Goal: Navigation & Orientation: Understand site structure

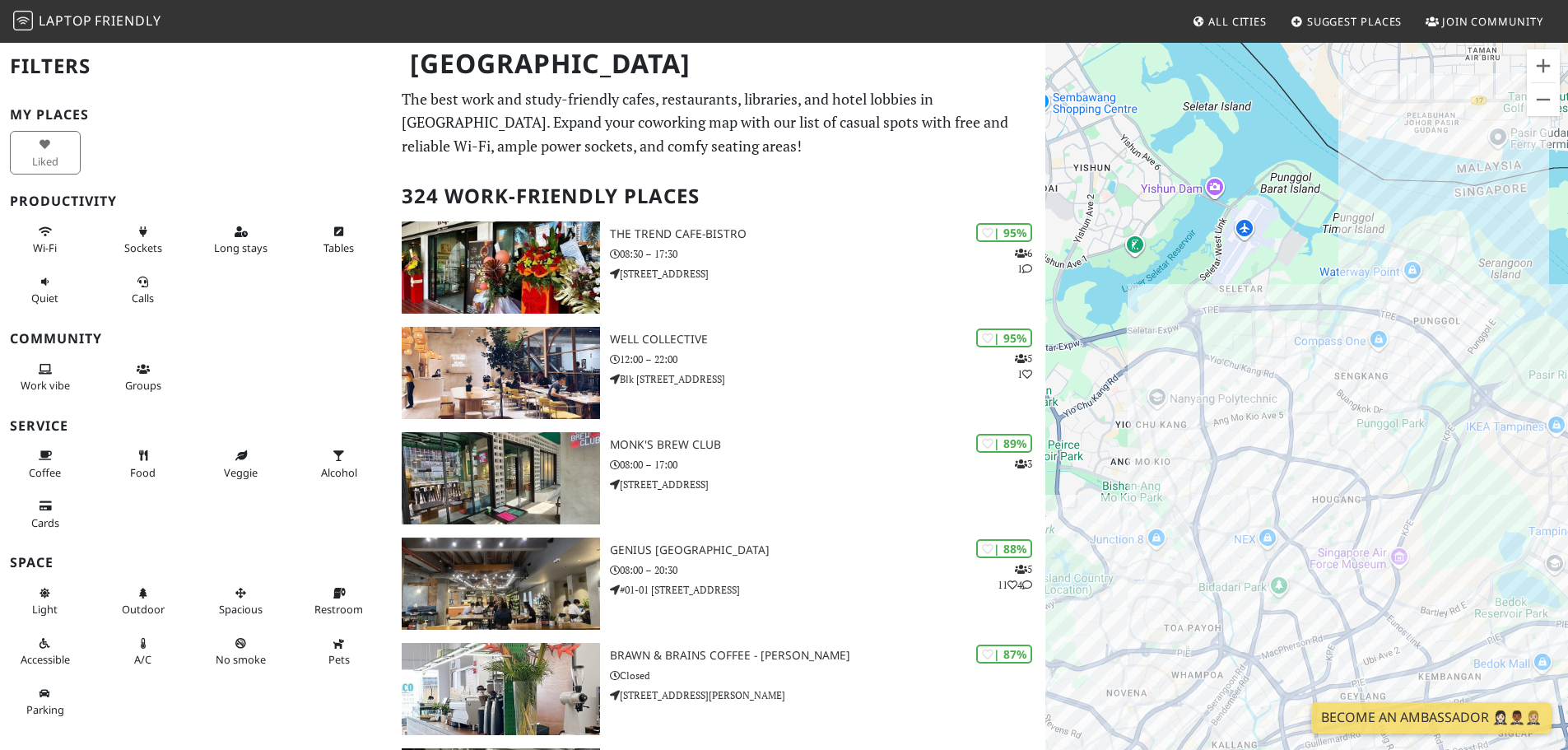
drag, startPoint x: 1386, startPoint y: 375, endPoint x: 1143, endPoint y: 290, distance: 257.4
click at [1143, 290] on div "To navigate, press the arrow keys." at bounding box center [1306, 416] width 522 height 750
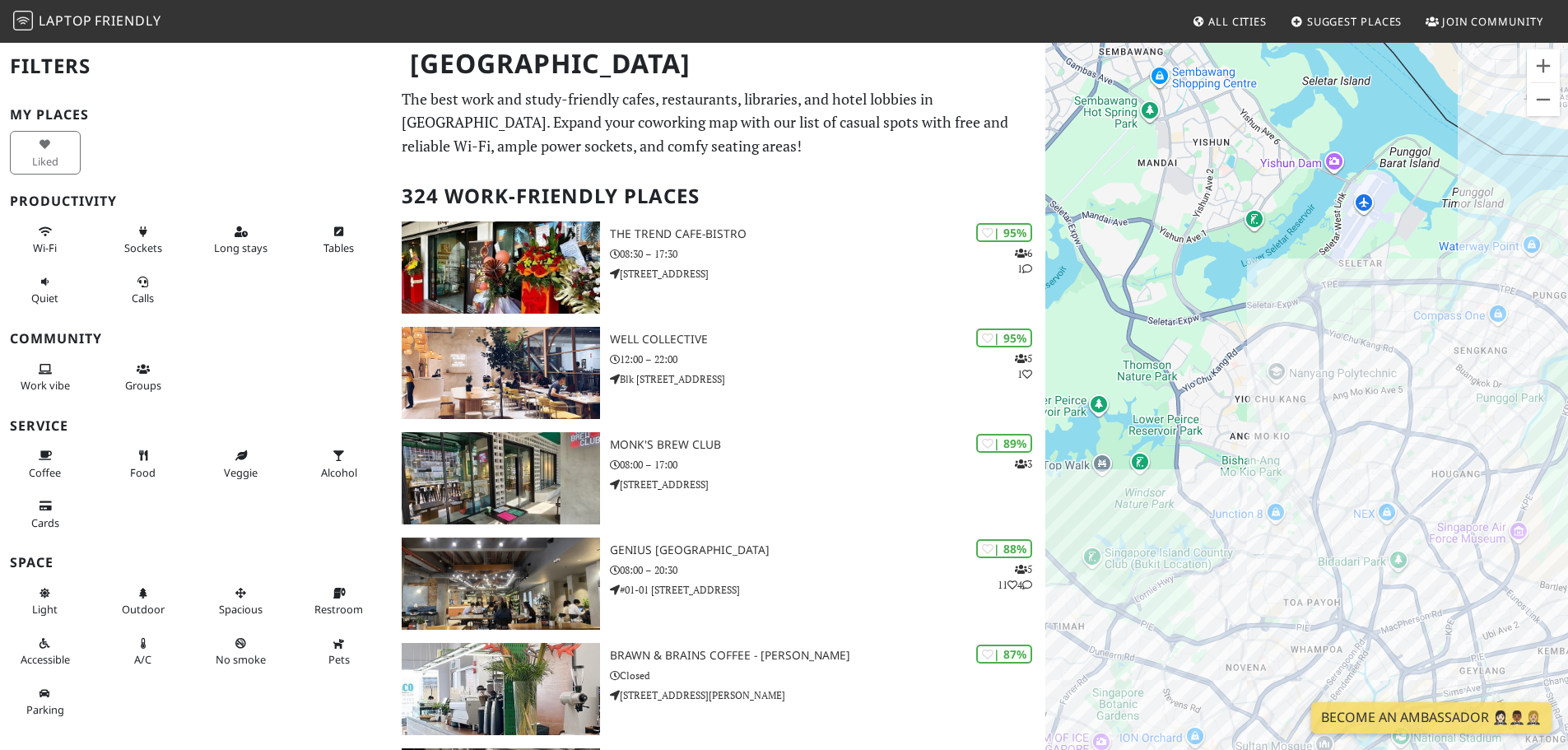
drag, startPoint x: 1265, startPoint y: 349, endPoint x: 1387, endPoint y: 323, distance: 124.7
click at [1387, 323] on div "To navigate, press the arrow keys." at bounding box center [1306, 416] width 522 height 750
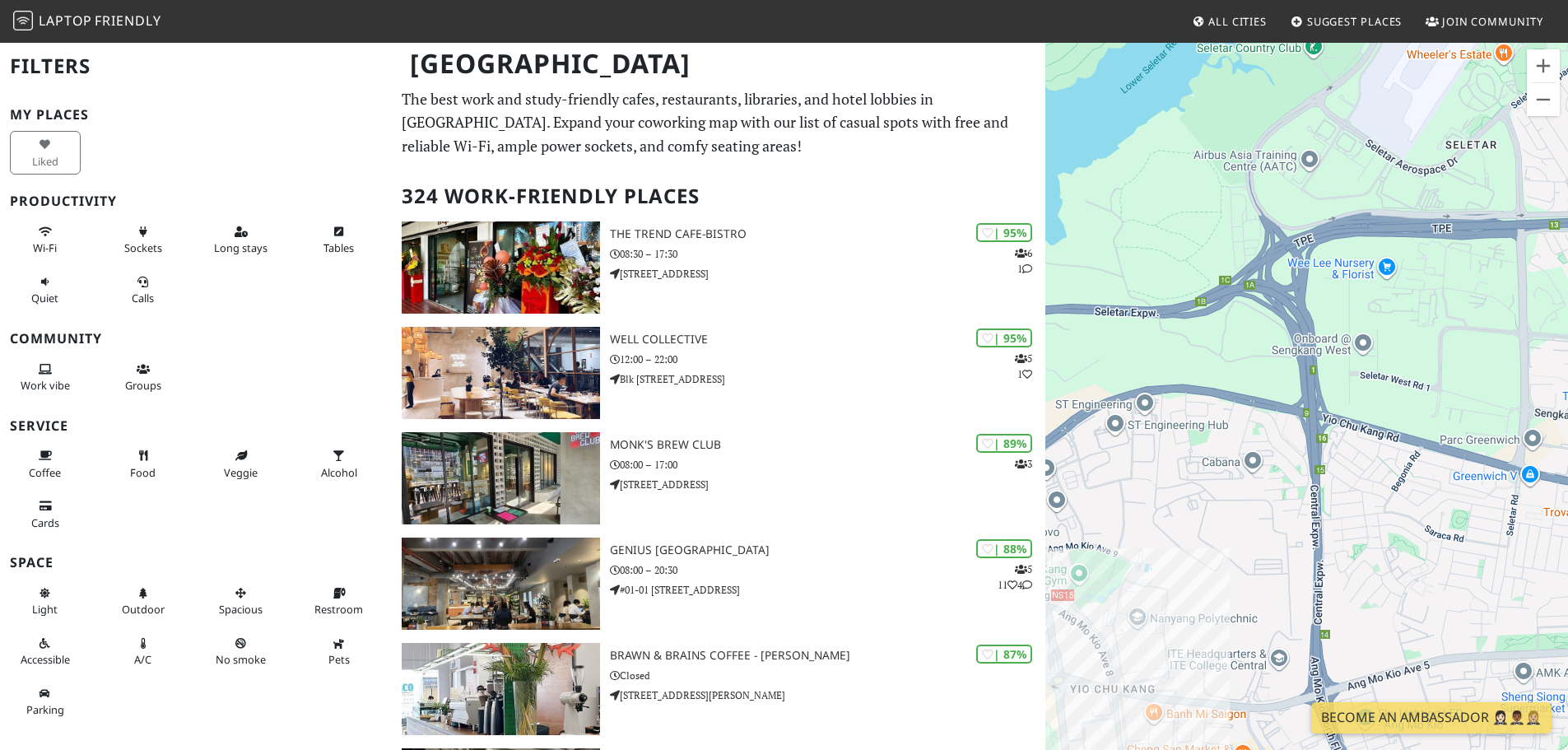
drag, startPoint x: 1311, startPoint y: 292, endPoint x: 1269, endPoint y: 474, distance: 186.8
click at [1269, 474] on div "To navigate, press the arrow keys." at bounding box center [1306, 416] width 522 height 750
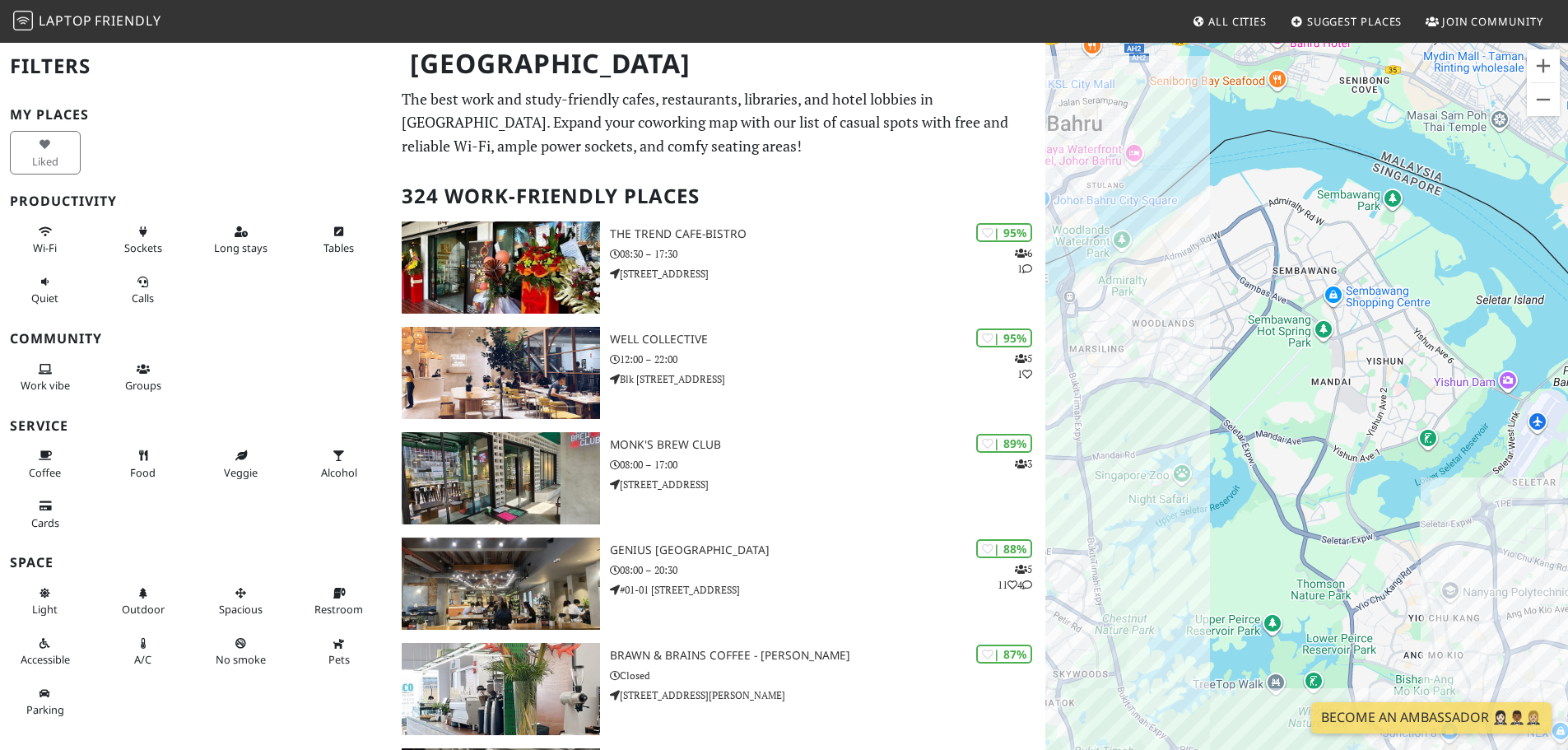
drag, startPoint x: 1206, startPoint y: 231, endPoint x: 1413, endPoint y: 409, distance: 273.0
click at [1413, 409] on div "To navigate, press the arrow keys." at bounding box center [1306, 416] width 522 height 750
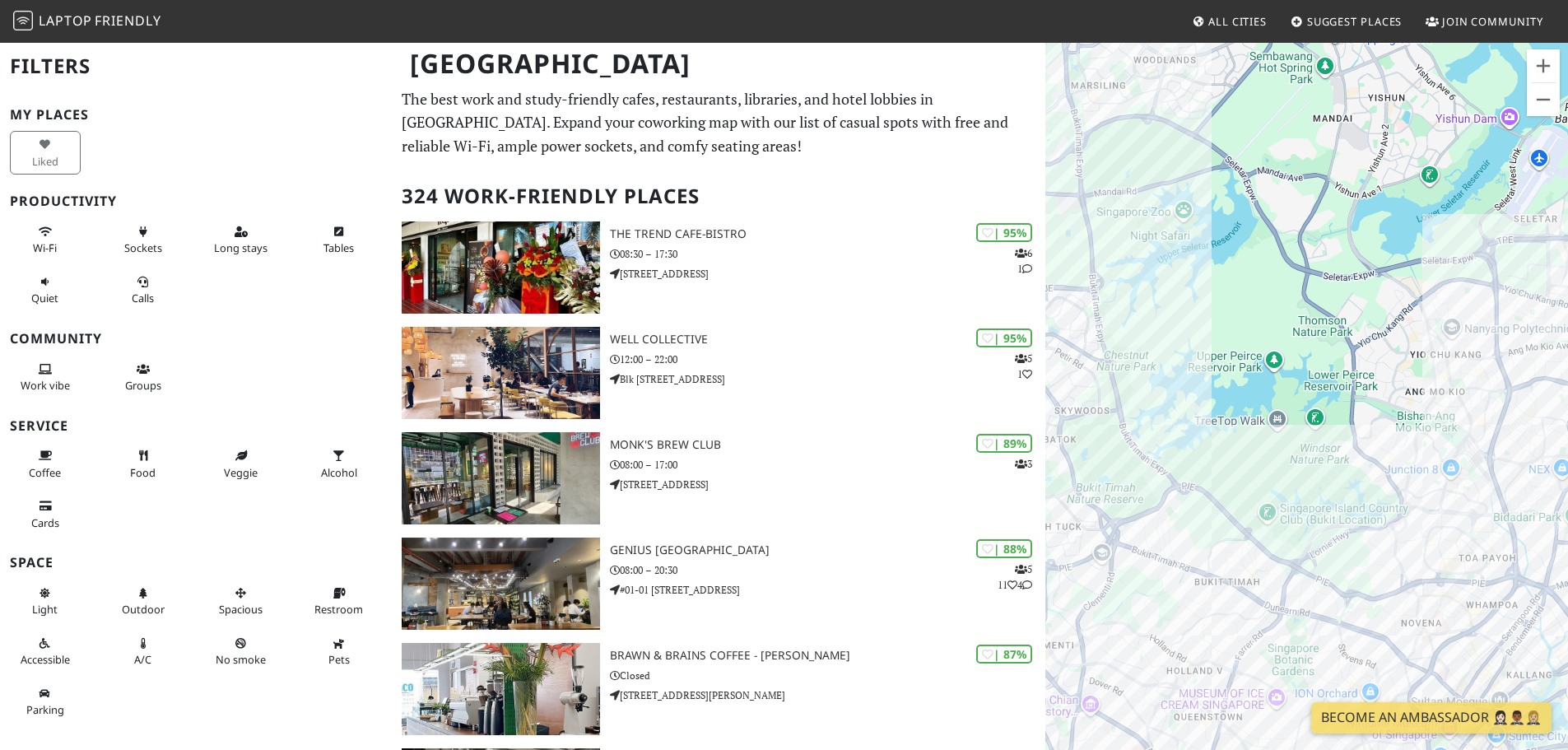
drag, startPoint x: 1252, startPoint y: 454, endPoint x: 1254, endPoint y: 183, distance: 271.0
click at [1254, 183] on div "To navigate, press the arrow keys." at bounding box center [1306, 416] width 522 height 750
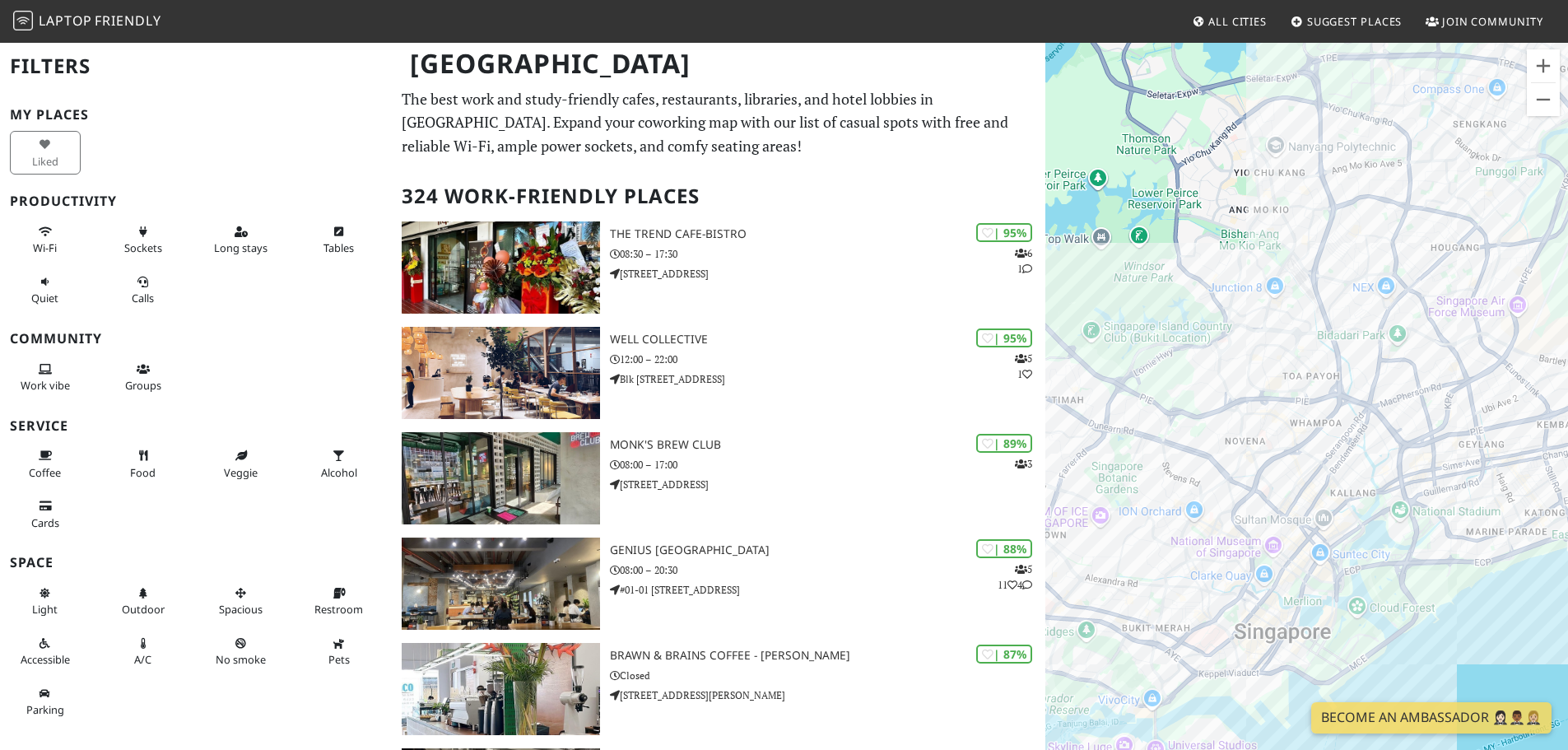
drag, startPoint x: 1278, startPoint y: 419, endPoint x: 1099, endPoint y: 234, distance: 257.4
click at [1099, 234] on div "To navigate, press the arrow keys." at bounding box center [1306, 416] width 522 height 750
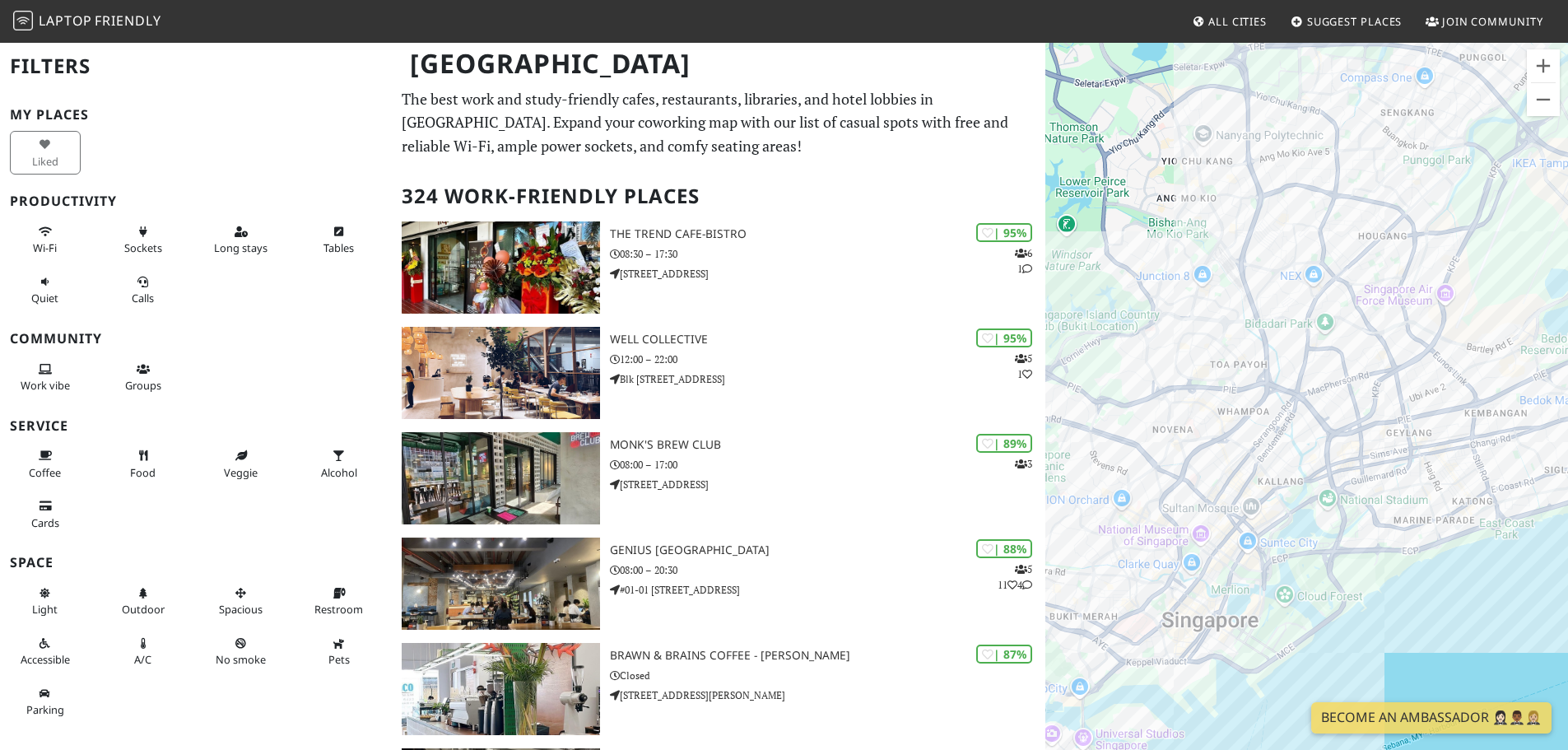
drag, startPoint x: 1360, startPoint y: 281, endPoint x: 1290, endPoint y: 273, distance: 70.5
click at [1290, 273] on div "To navigate, press the arrow keys." at bounding box center [1306, 416] width 522 height 750
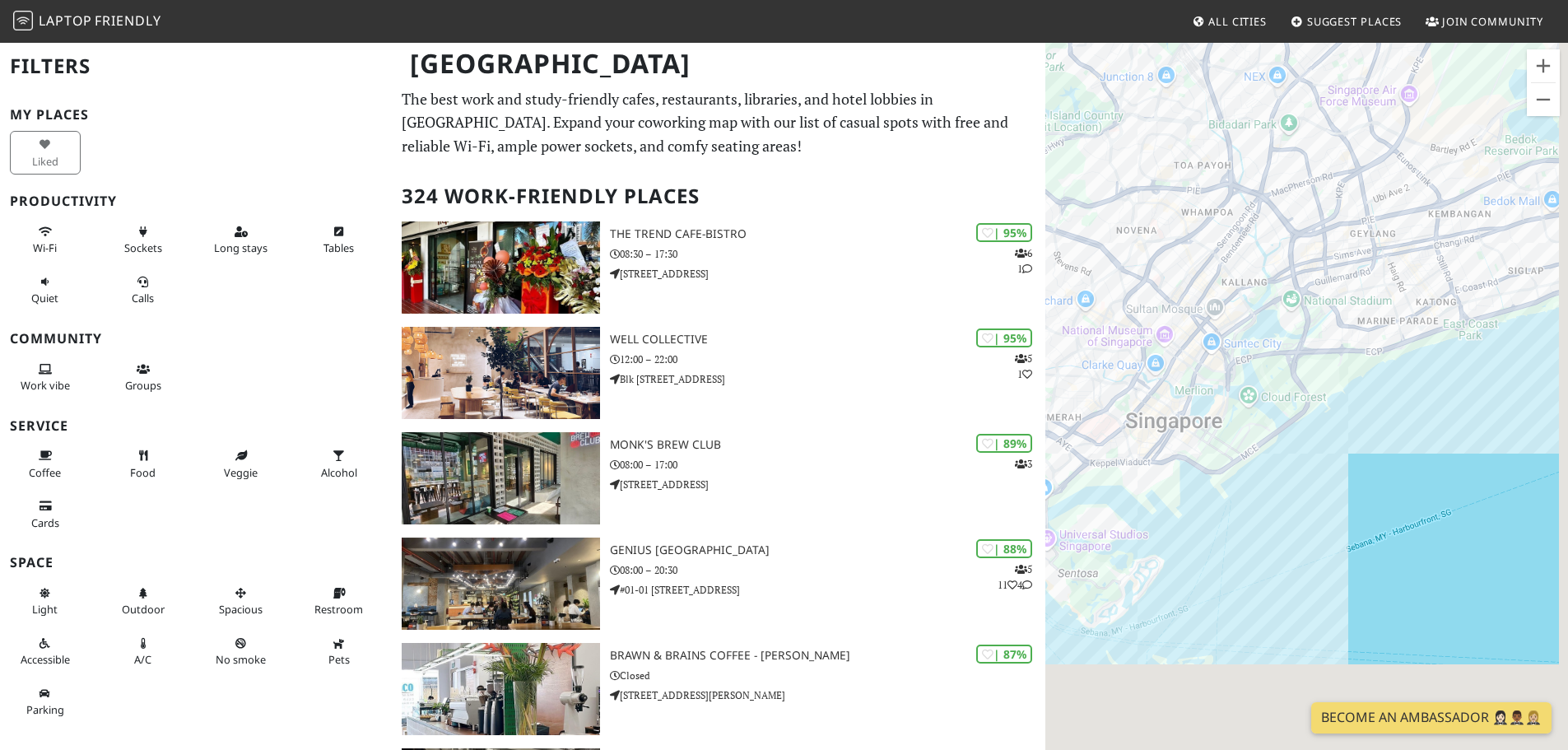
drag, startPoint x: 1295, startPoint y: 421, endPoint x: 1248, endPoint y: 192, distance: 233.8
click at [1248, 192] on div "To navigate, press the arrow keys." at bounding box center [1306, 416] width 522 height 750
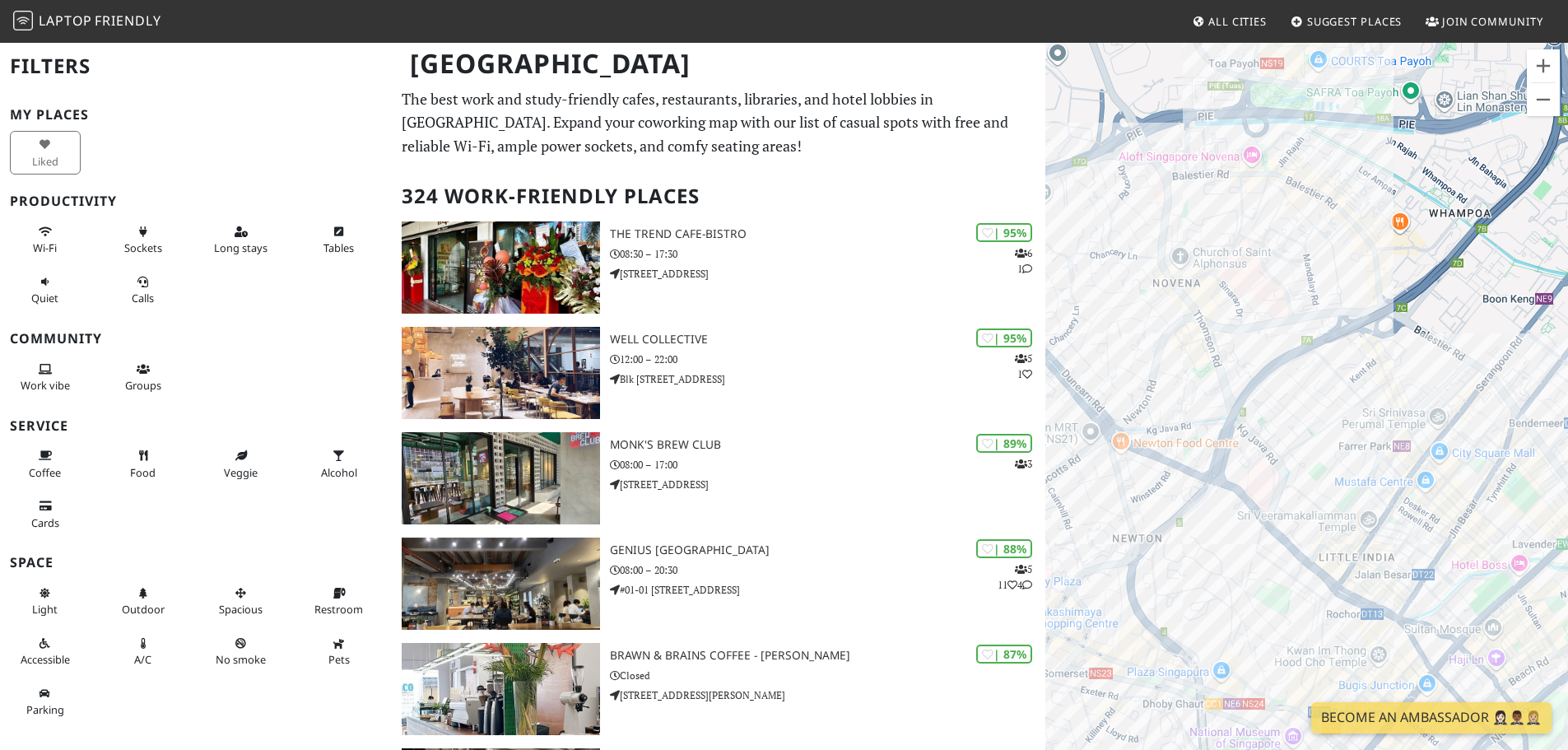
drag, startPoint x: 1229, startPoint y: 183, endPoint x: 1262, endPoint y: 344, distance: 164.3
click at [1262, 344] on div "To navigate, press the arrow keys." at bounding box center [1306, 416] width 522 height 750
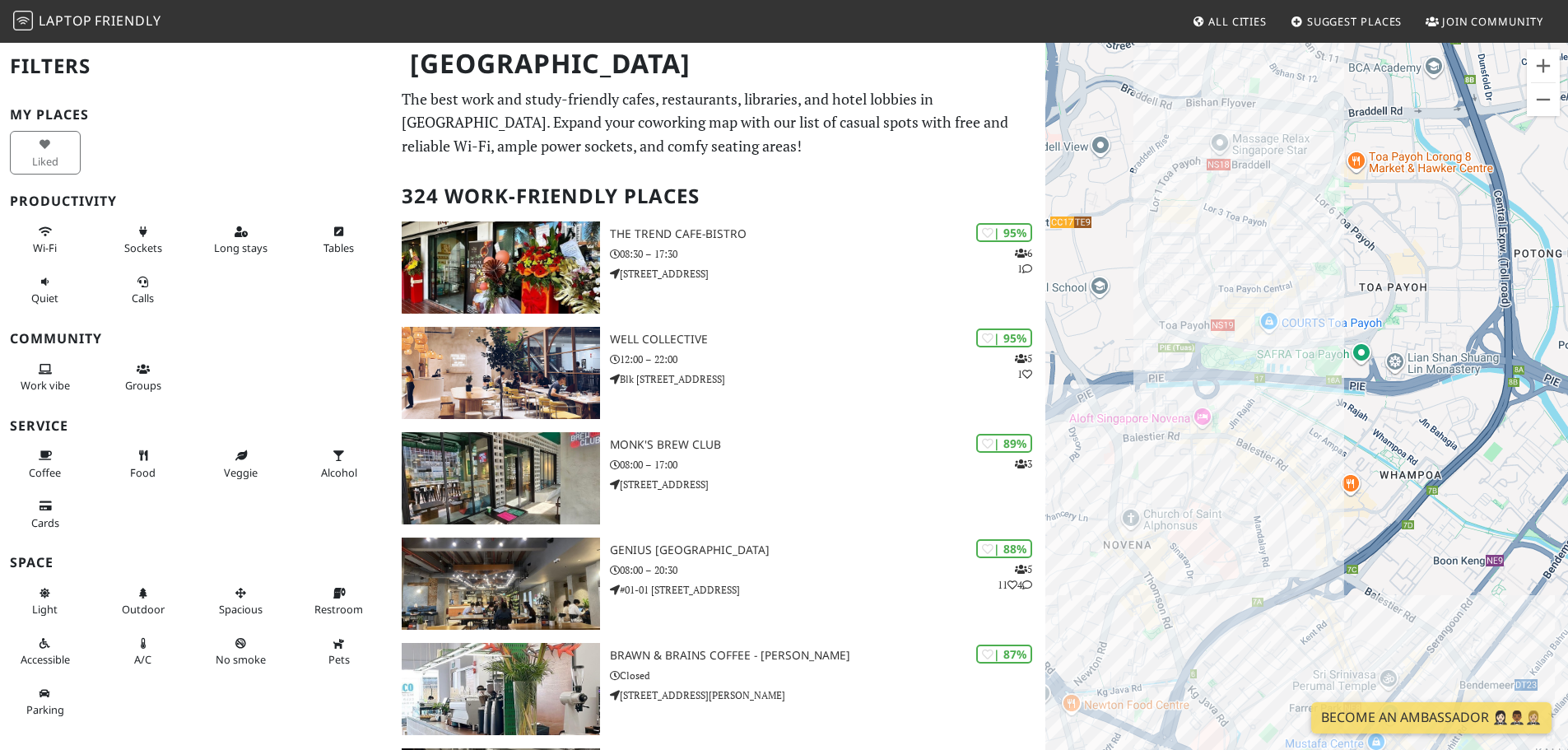
drag, startPoint x: 1326, startPoint y: 242, endPoint x: 1274, endPoint y: 497, distance: 260.2
click at [1274, 497] on div "To navigate, press the arrow keys." at bounding box center [1306, 416] width 522 height 750
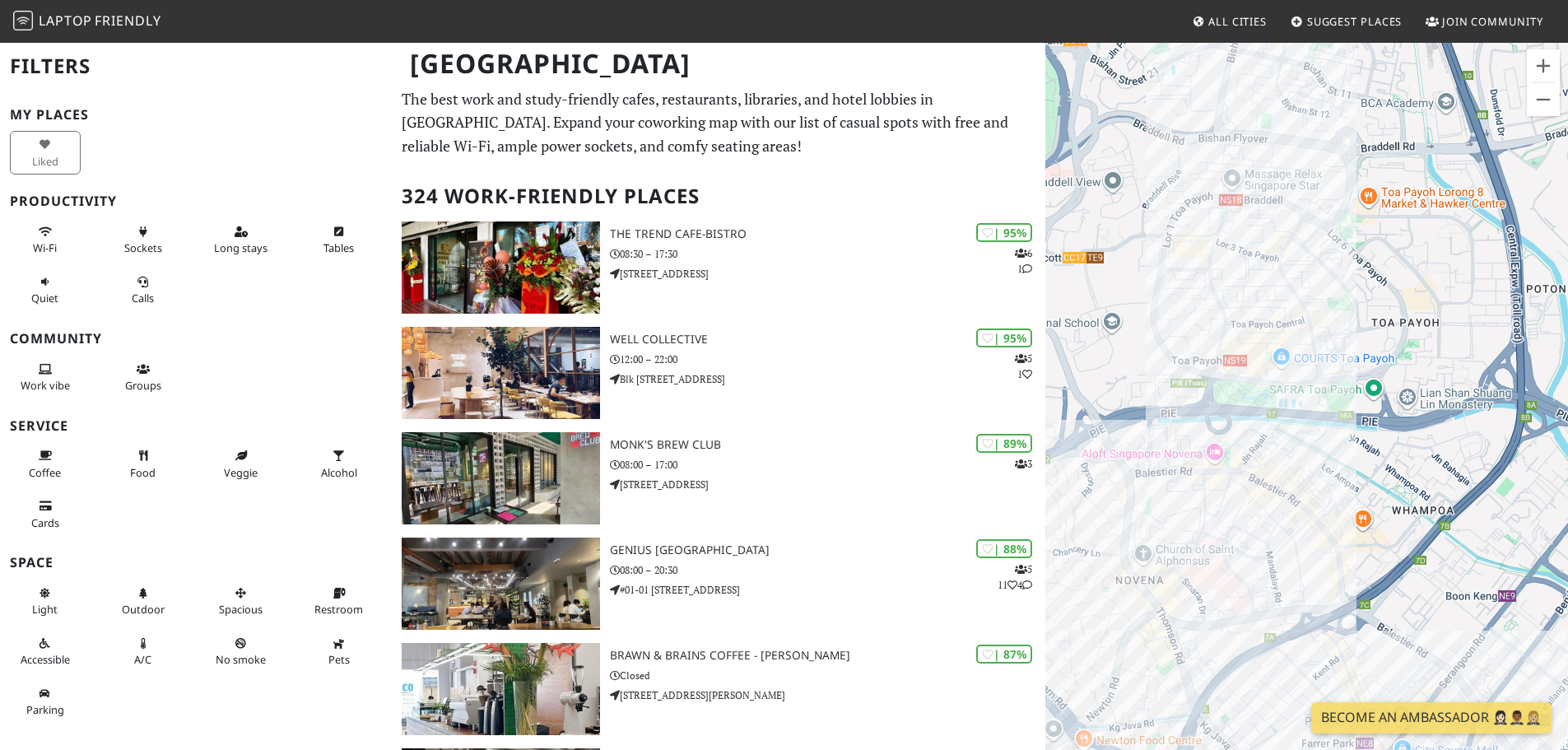
drag, startPoint x: 1243, startPoint y: 275, endPoint x: 1260, endPoint y: 323, distance: 50.9
click at [1260, 323] on div "To navigate, press the arrow keys." at bounding box center [1306, 416] width 522 height 750
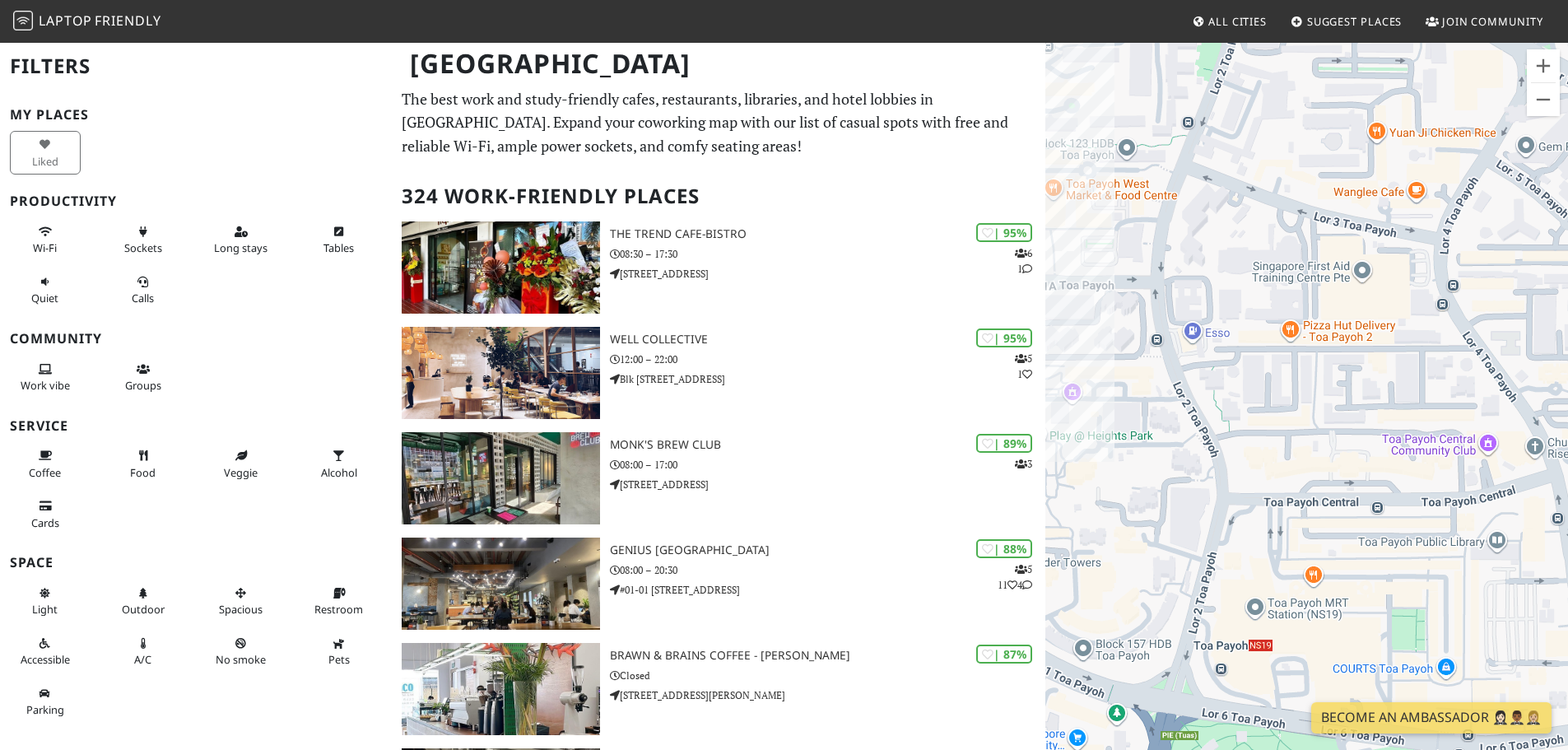
drag, startPoint x: 1201, startPoint y: 369, endPoint x: 1440, endPoint y: 301, distance: 248.5
click at [1440, 301] on div "To navigate, press the arrow keys." at bounding box center [1306, 416] width 522 height 750
